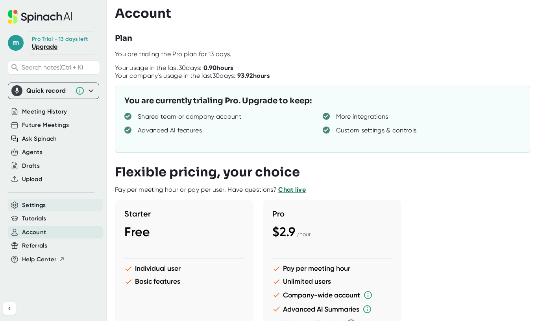
click at [38, 203] on span "Settings" at bounding box center [34, 205] width 24 height 9
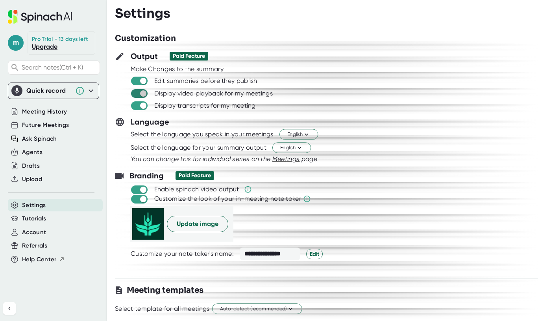
click at [140, 91] on input "checkbox" at bounding box center [143, 93] width 22 height 7
checkbox input "false"
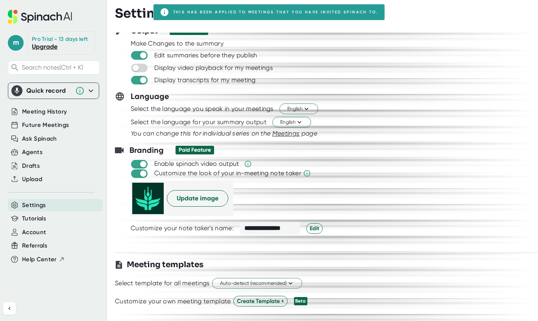
scroll to position [39, 0]
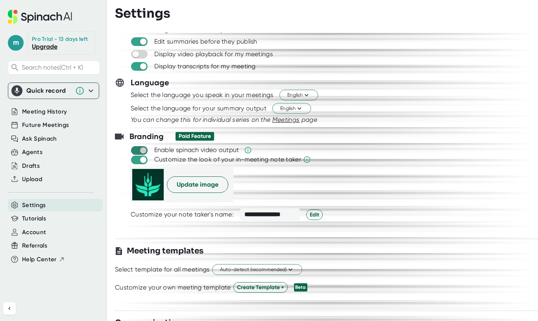
click at [138, 150] on input "checkbox" at bounding box center [143, 150] width 22 height 7
checkbox input "false"
click at [189, 186] on span "Update image" at bounding box center [198, 184] width 42 height 9
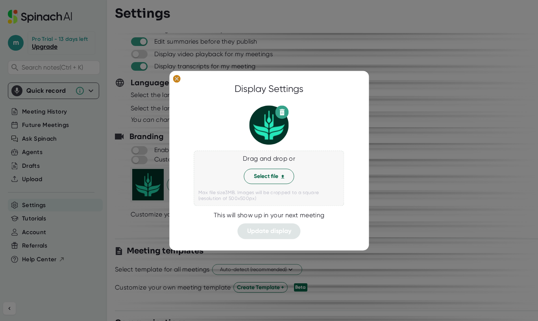
click at [177, 78] on ellipse at bounding box center [176, 79] width 7 height 8
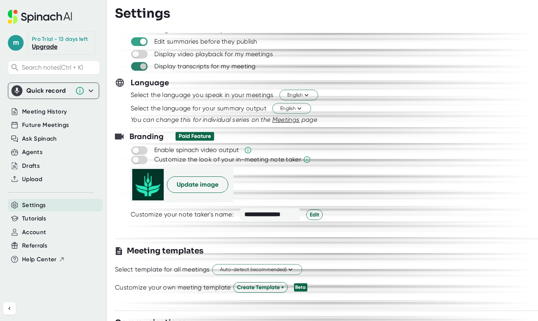
click at [139, 66] on input "checkbox" at bounding box center [143, 66] width 22 height 7
checkbox input "false"
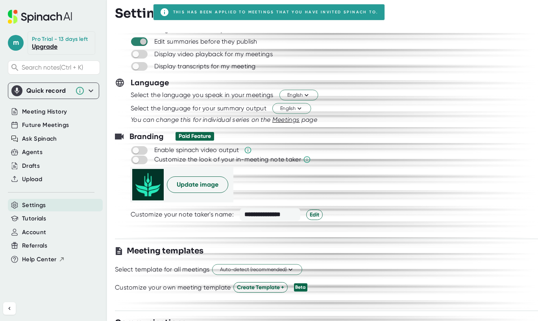
click at [141, 44] on input "checkbox" at bounding box center [143, 41] width 22 height 7
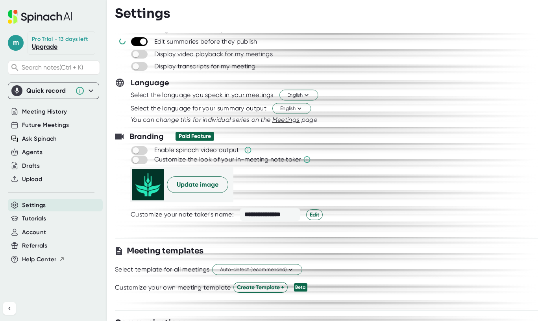
checkbox input "false"
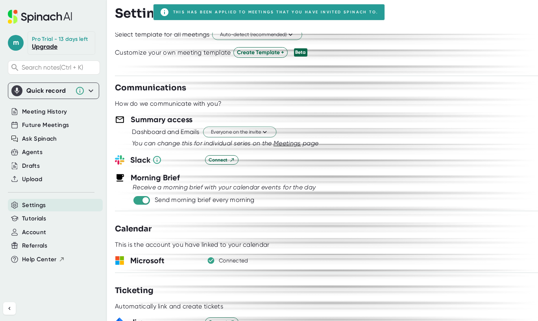
scroll to position [275, 0]
click at [141, 201] on input "checkbox" at bounding box center [145, 199] width 22 height 7
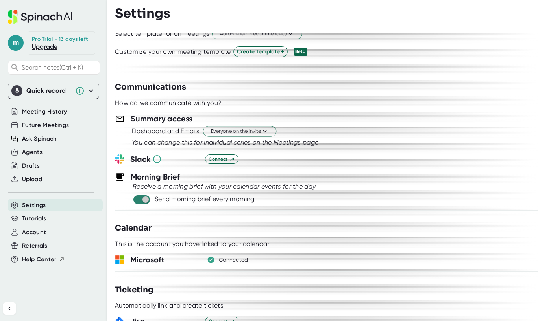
checkbox input "false"
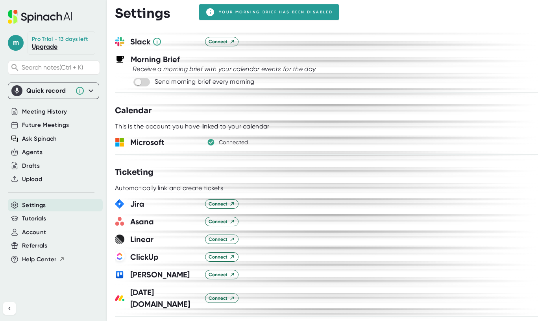
scroll to position [393, 0]
click at [222, 142] on div "Connected" at bounding box center [234, 142] width 30 height 7
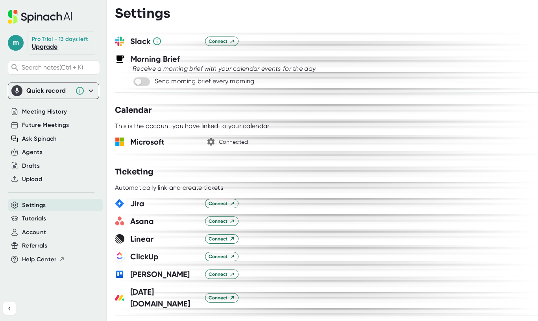
click at [212, 143] on icon "button" at bounding box center [210, 141] width 9 height 9
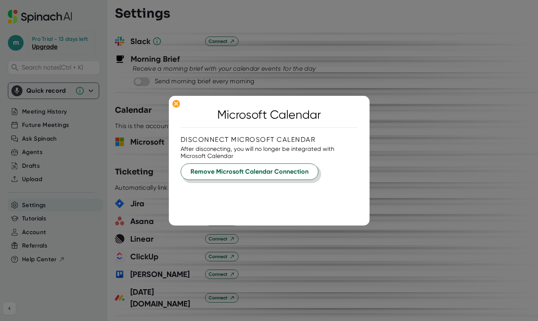
click at [222, 172] on span "Remove Microsoft Calendar Connection" at bounding box center [249, 171] width 118 height 9
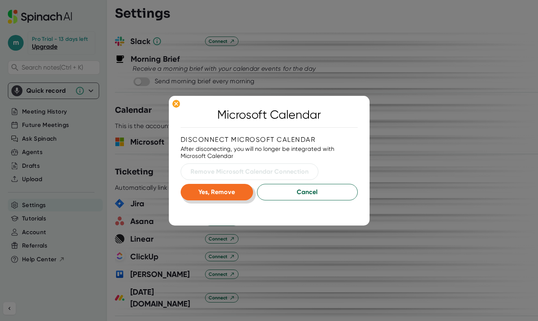
click at [225, 191] on span "Yes, Remove" at bounding box center [216, 191] width 37 height 7
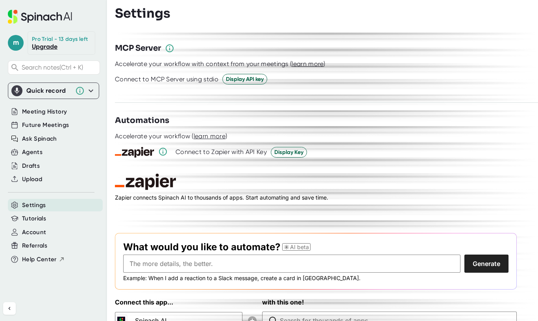
scroll to position [1077, 0]
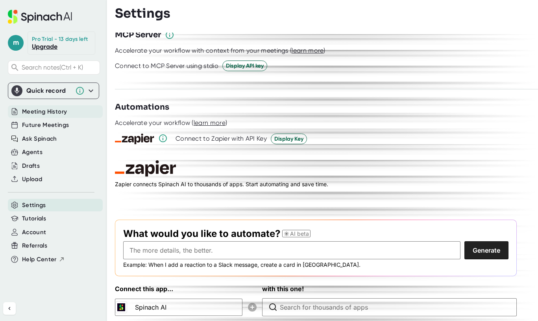
click at [40, 113] on span "Meeting History" at bounding box center [44, 111] width 45 height 9
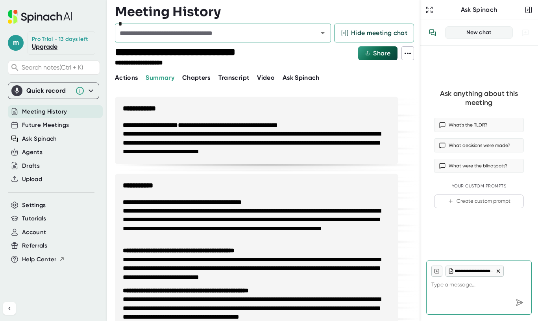
click at [198, 80] on span "Chapters" at bounding box center [196, 77] width 28 height 7
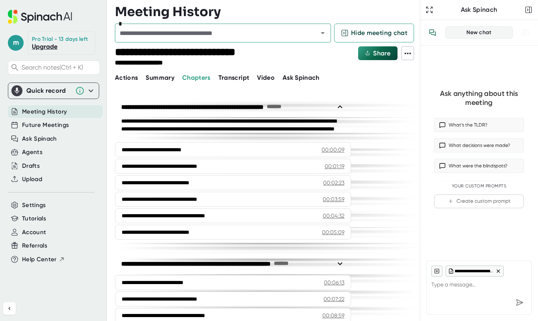
click at [233, 80] on span "Transcript" at bounding box center [233, 77] width 31 height 7
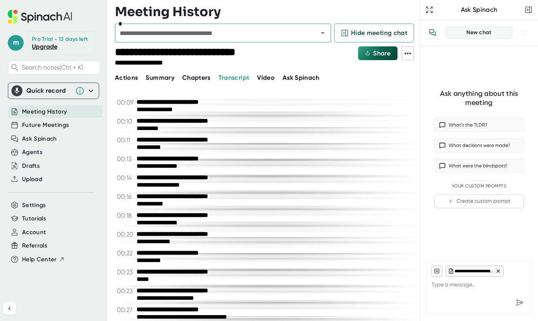
click at [267, 81] on span "Video" at bounding box center [266, 77] width 18 height 7
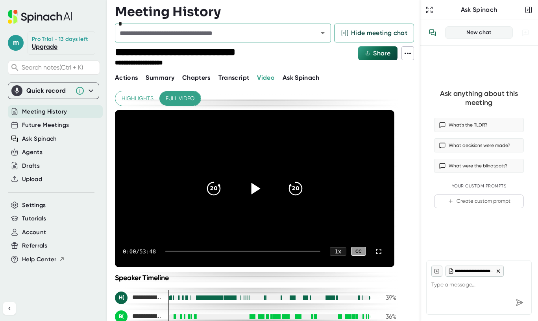
click at [252, 188] on icon at bounding box center [255, 188] width 9 height 11
click at [180, 252] on div at bounding box center [242, 252] width 155 height 2
click at [199, 212] on video at bounding box center [254, 188] width 279 height 157
type textarea "x"
click at [42, 122] on span "Future Meetings" at bounding box center [45, 125] width 47 height 9
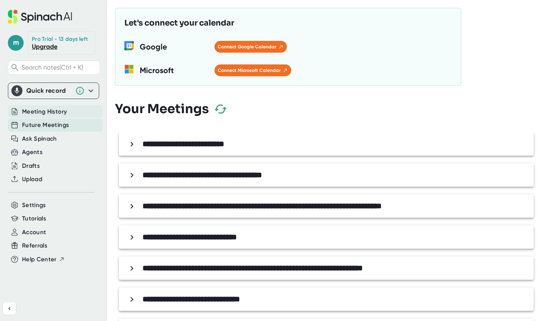
click at [42, 115] on span "Meeting History" at bounding box center [44, 111] width 45 height 9
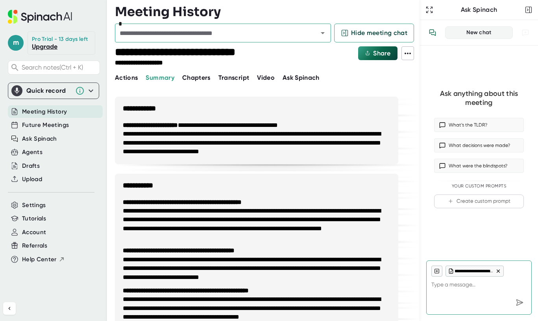
type textarea "x"
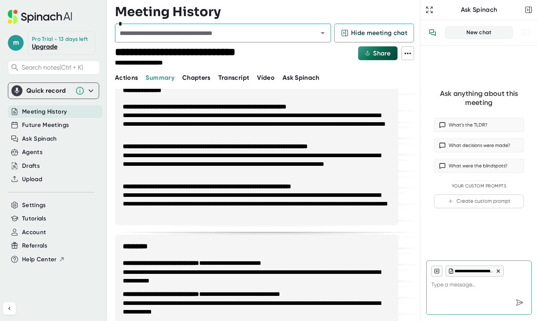
scroll to position [627, 0]
